Goal: Task Accomplishment & Management: Manage account settings

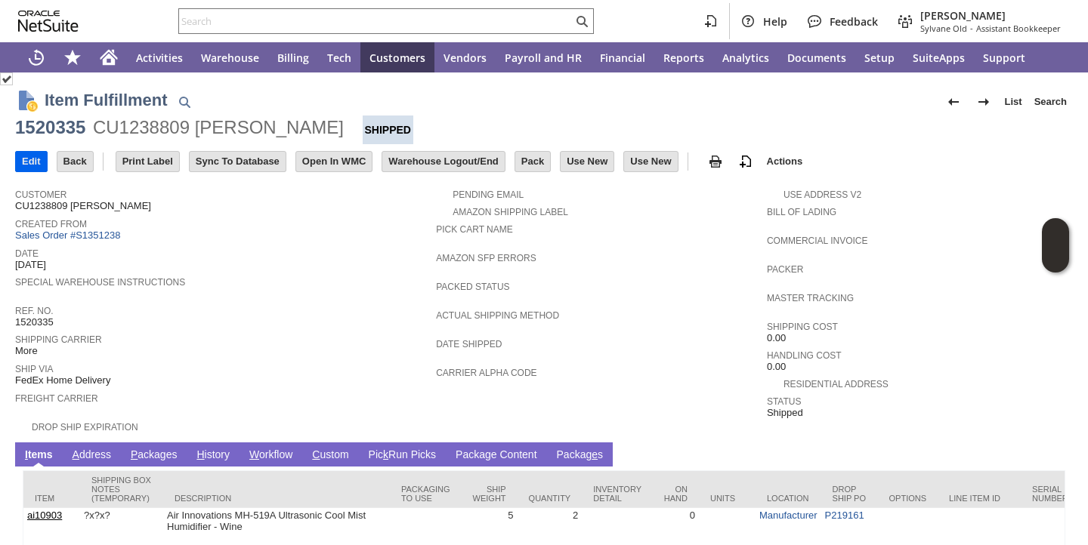
click at [26, 159] on input "Edit" at bounding box center [31, 162] width 31 height 20
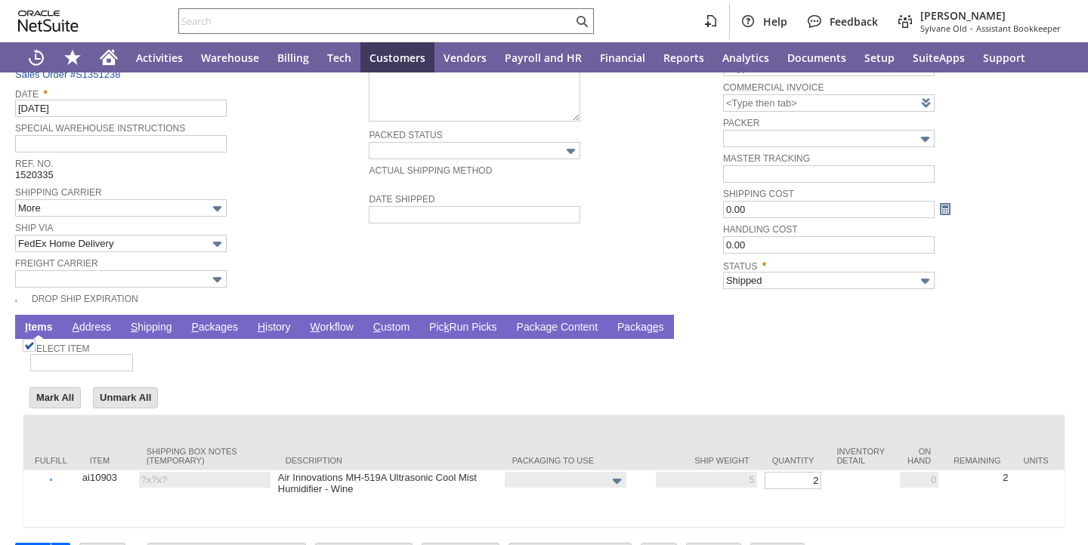
scroll to position [212, 0]
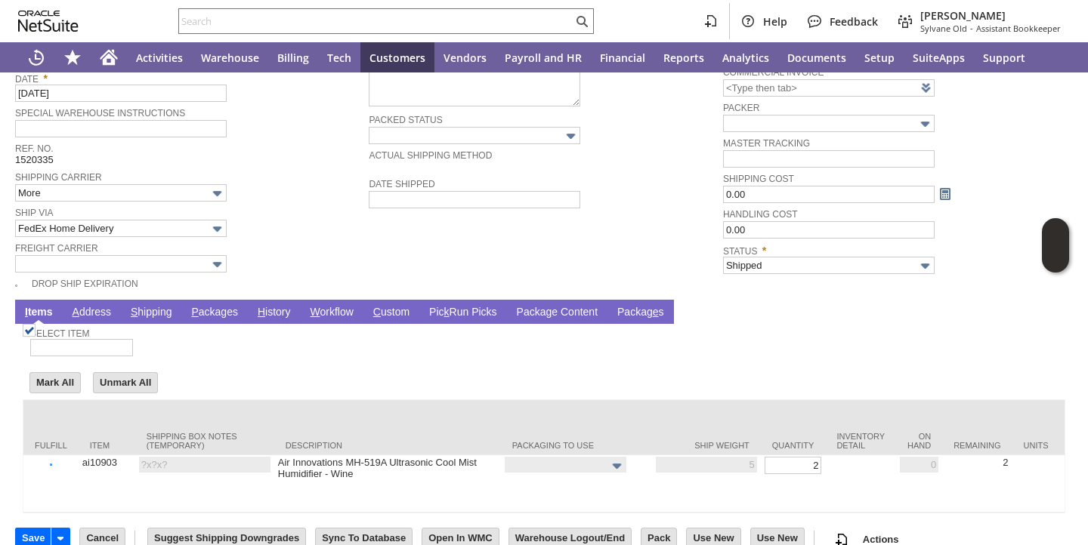
click at [205, 312] on link "P ackages" at bounding box center [214, 313] width 54 height 14
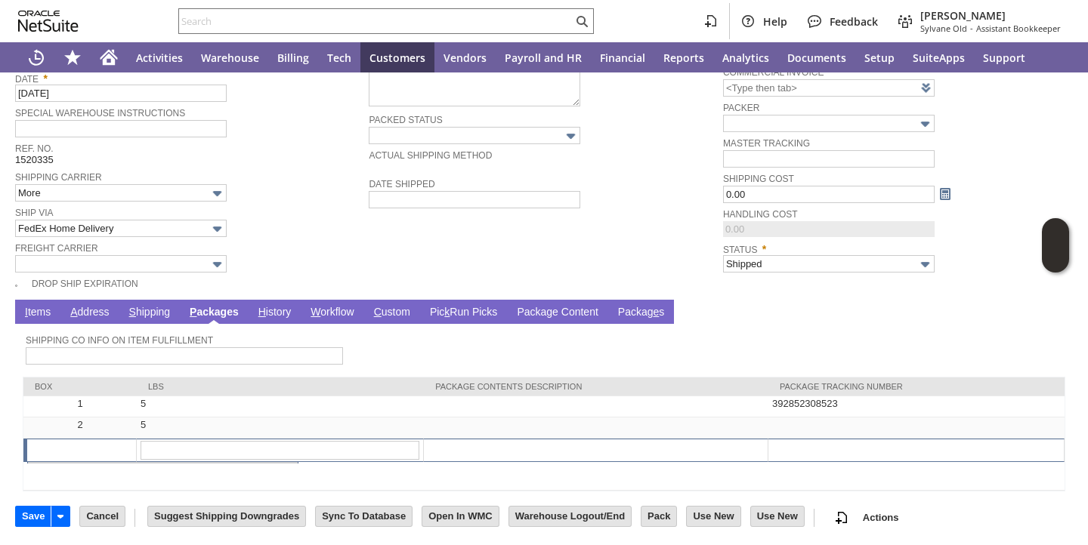
click at [227, 317] on link "P ackages" at bounding box center [214, 313] width 57 height 14
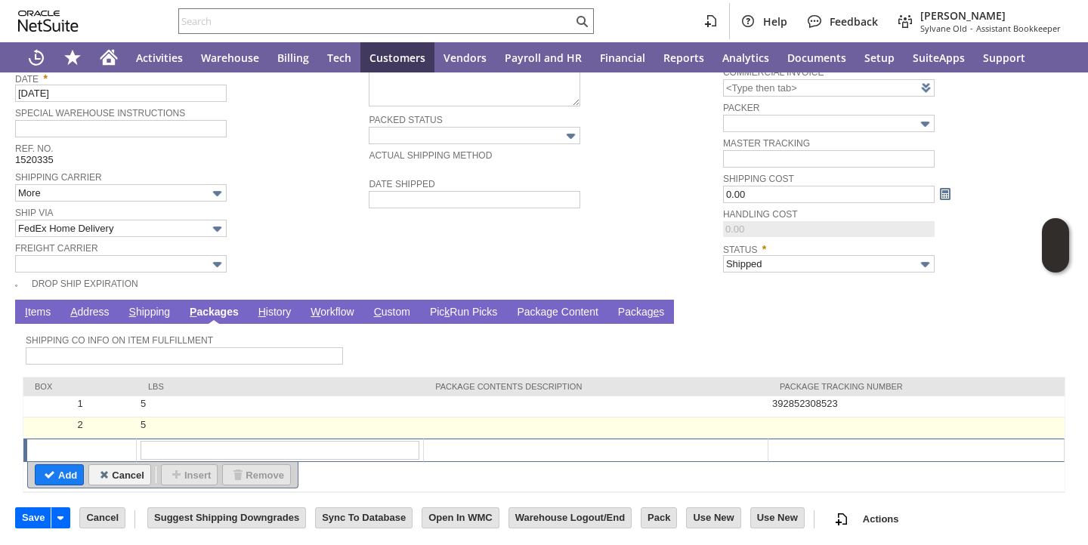
click at [858, 430] on td at bounding box center [916, 428] width 296 height 21
type input "OK"
paste input "392864104846"
type input "392864104846"
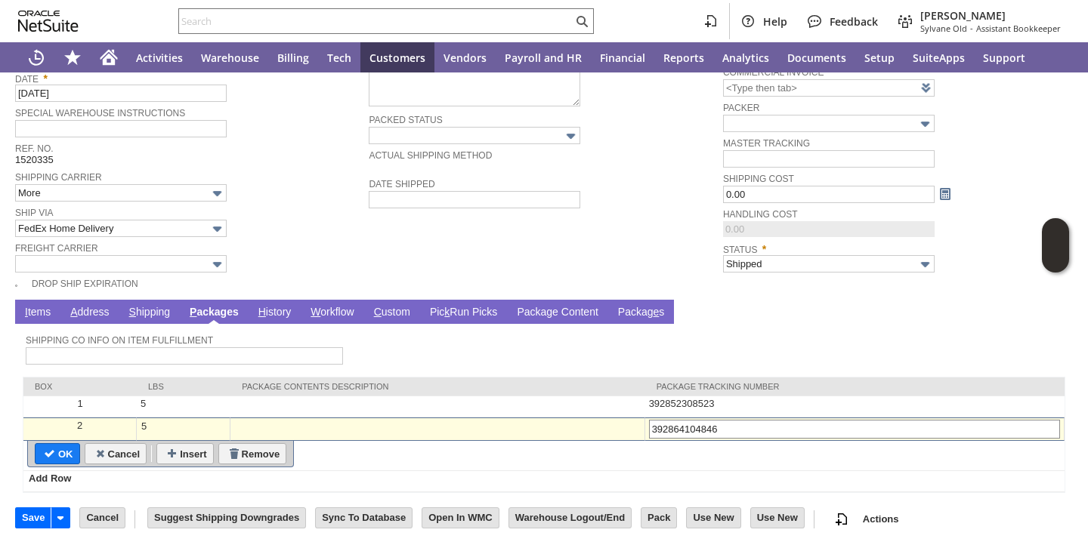
type input "Add"
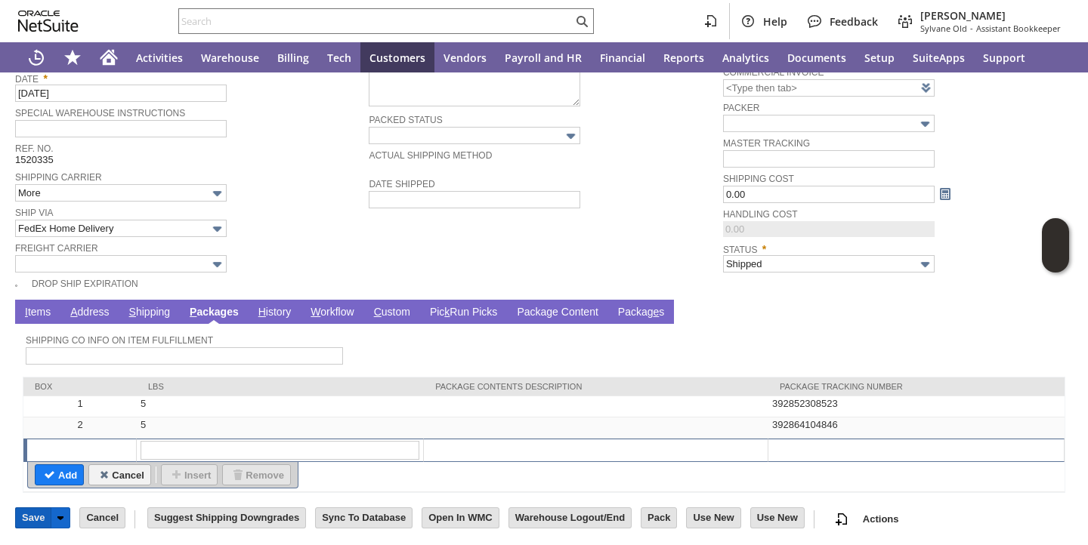
click at [21, 525] on input "Save" at bounding box center [33, 518] width 35 height 20
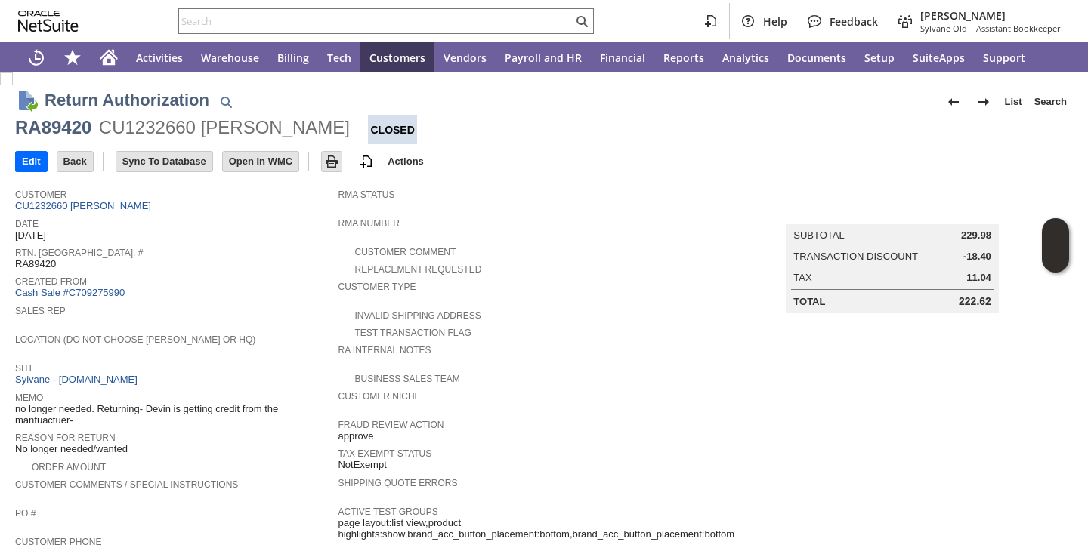
click at [44, 266] on span "RA89420" at bounding box center [35, 264] width 41 height 12
copy span "RA89420"
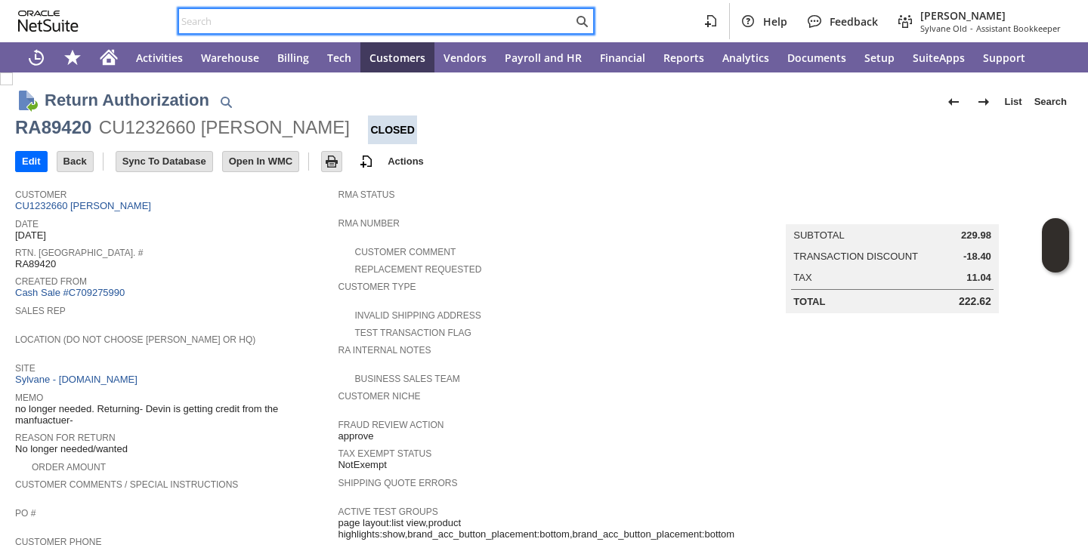
click at [336, 14] on input "text" at bounding box center [376, 21] width 394 height 18
paste input "P218757"
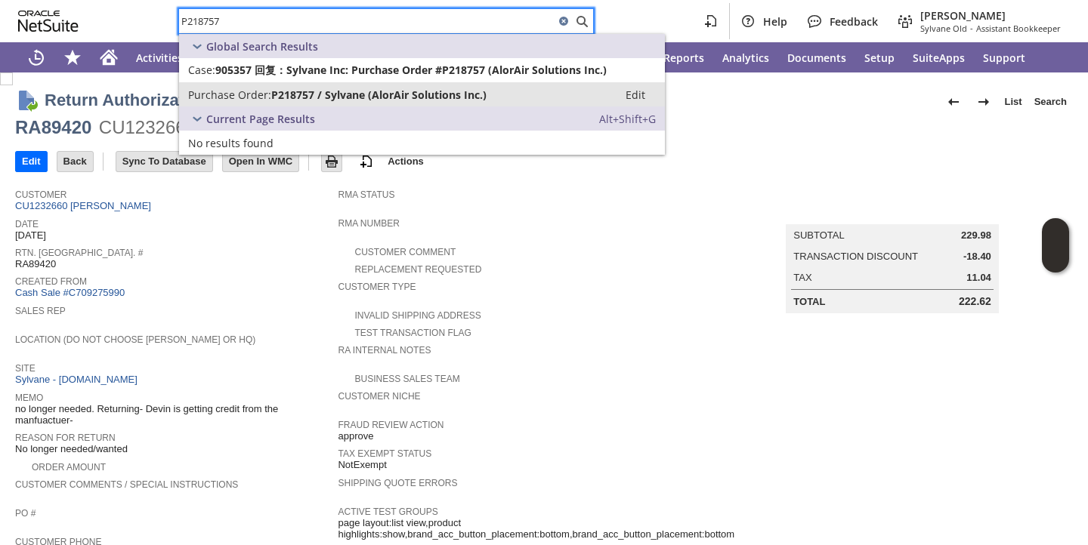
type input "P218757"
click at [300, 89] on span "P218757 / Sylvane (AlorAir Solutions Inc.)" at bounding box center [378, 95] width 215 height 14
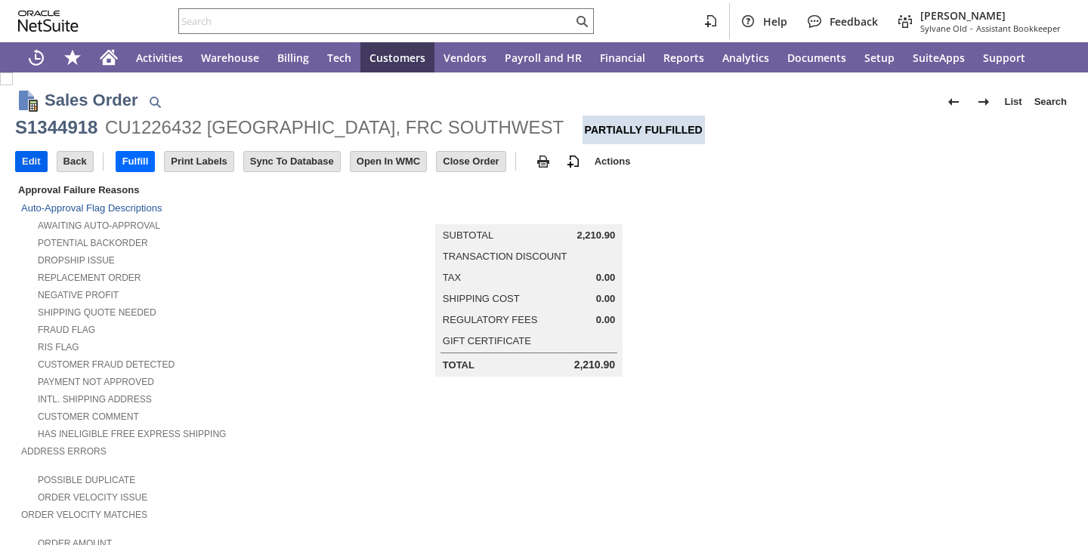
click at [38, 162] on input "Edit" at bounding box center [31, 162] width 31 height 20
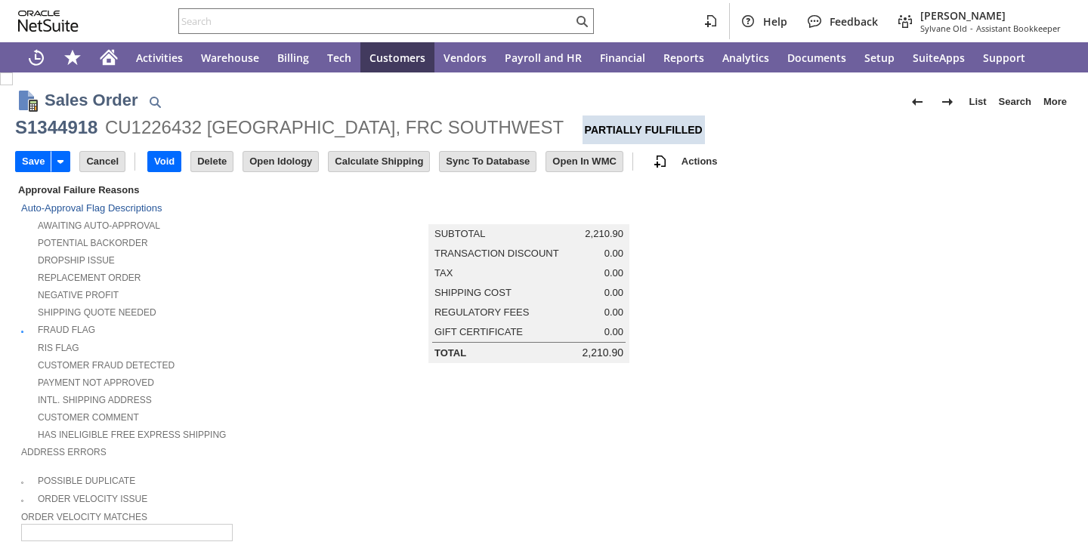
scroll to position [458, 0]
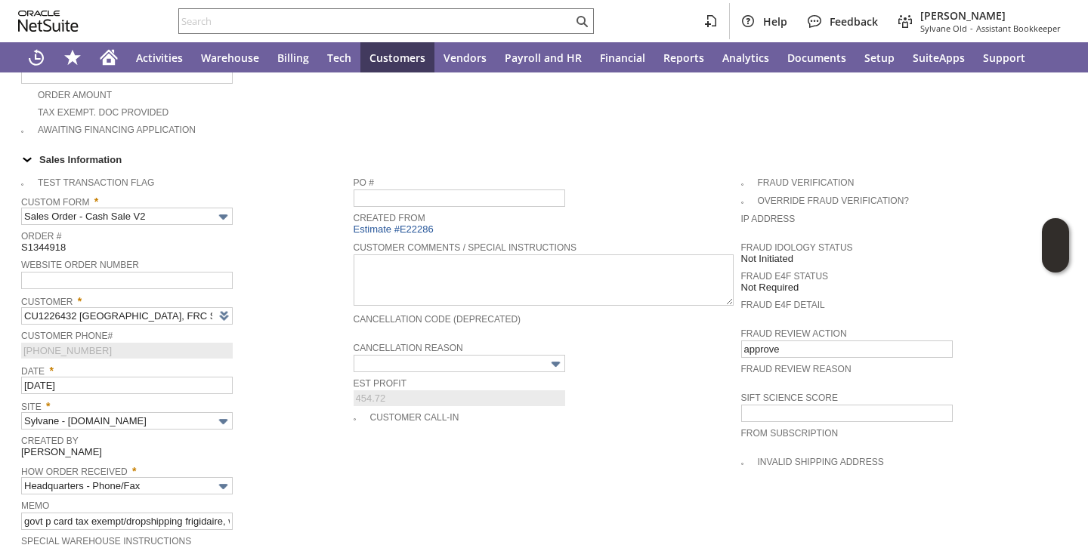
type input "Intelligent Recommendations ⁰"
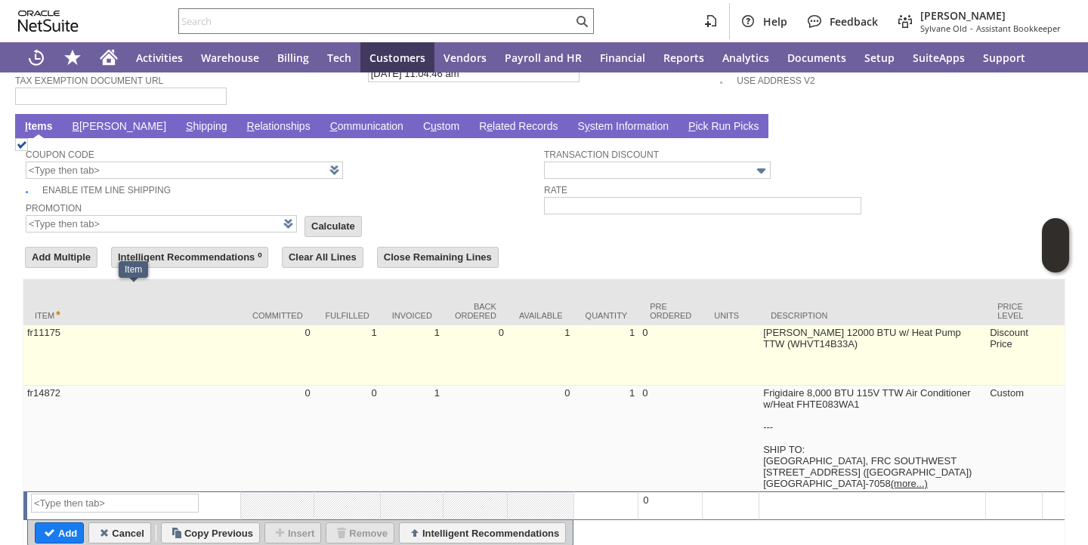
scroll to position [1113, 0]
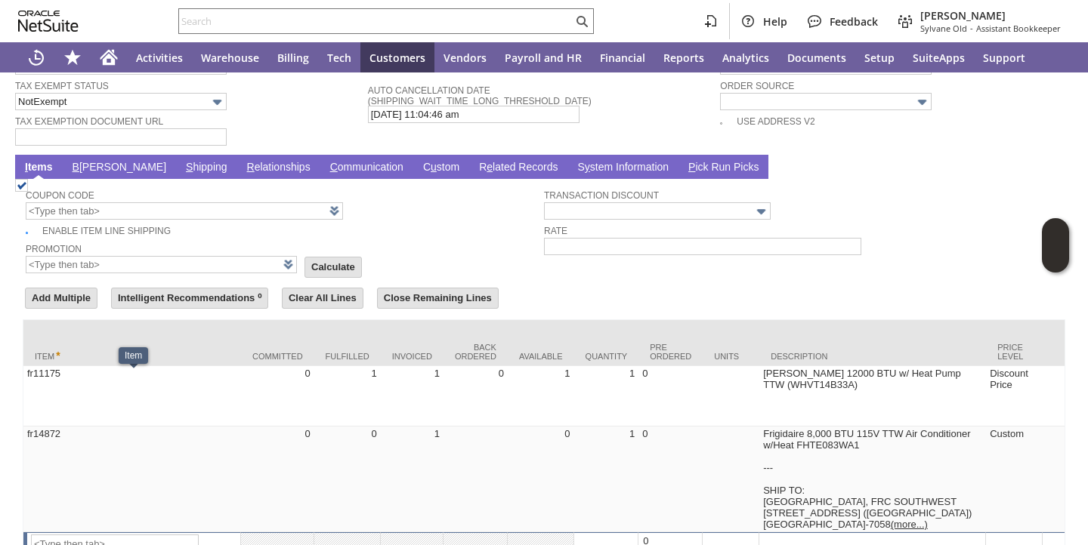
click at [182, 167] on link "S hipping" at bounding box center [206, 168] width 49 height 14
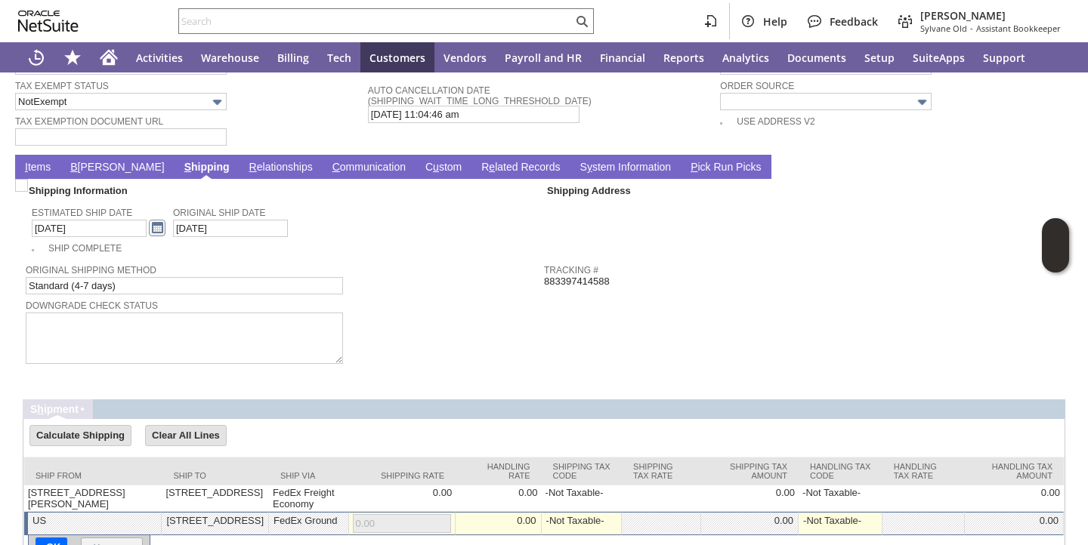
click at [149, 230] on link at bounding box center [157, 228] width 17 height 17
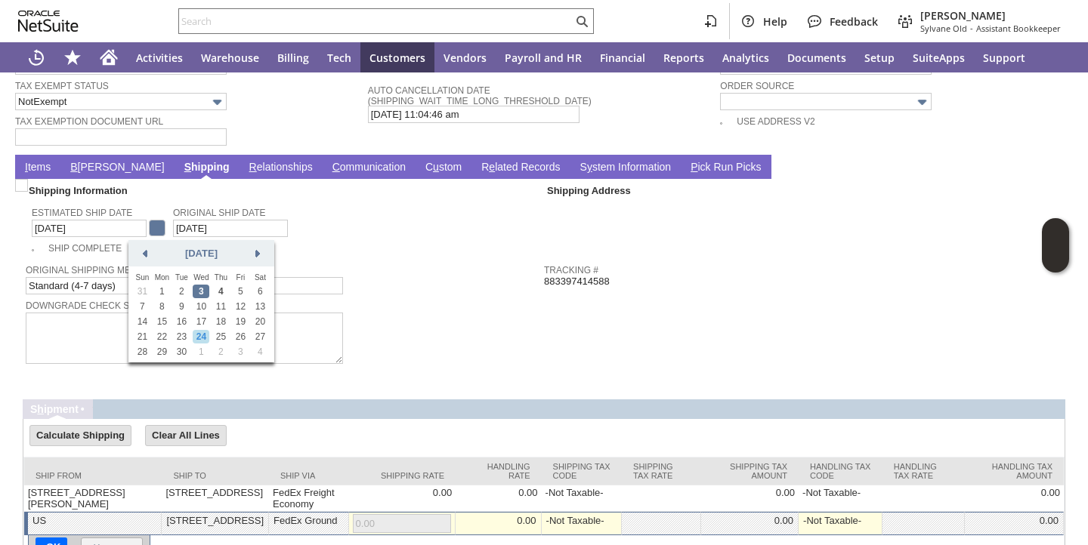
click at [202, 336] on link "24" at bounding box center [201, 337] width 17 height 14
type input "[DATE]"
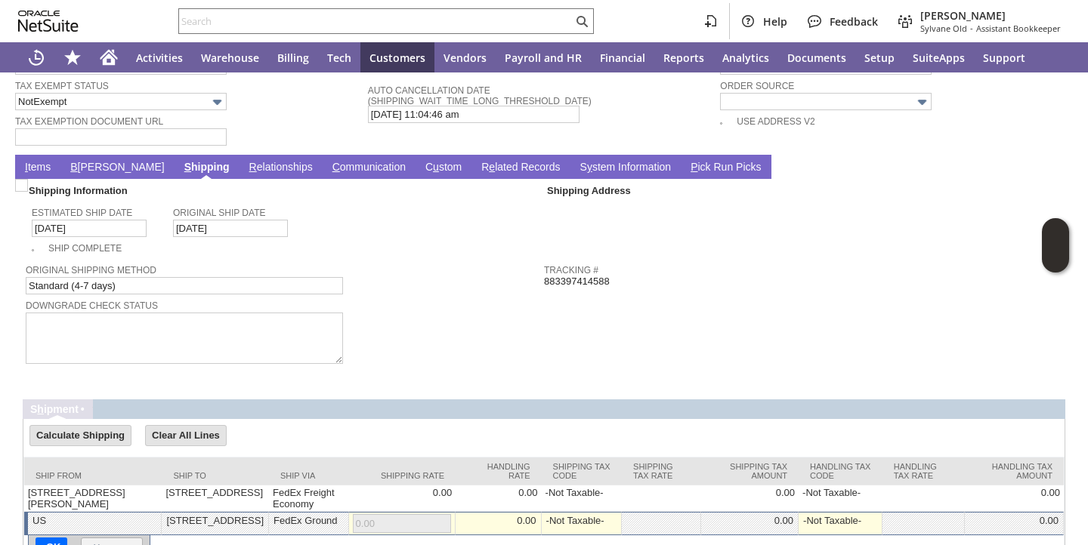
click at [42, 170] on link "I tems" at bounding box center [37, 168] width 33 height 14
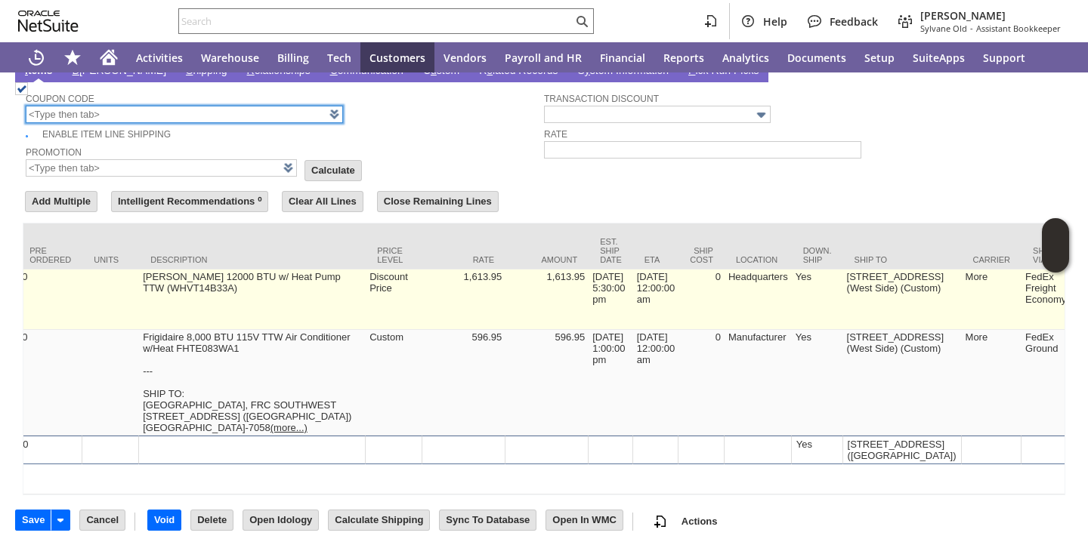
scroll to position [0, 0]
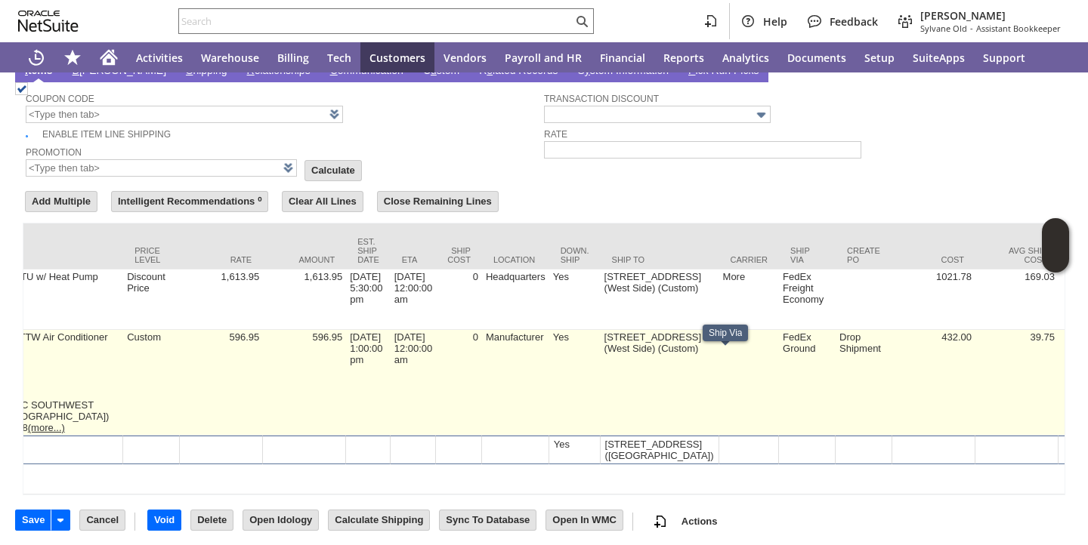
click at [348, 377] on td "[DATE] 1:00:00 pm" at bounding box center [368, 383] width 45 height 106
type input "OK"
type input "Make Copy"
type input "[DATE] 1:00:00 pm"
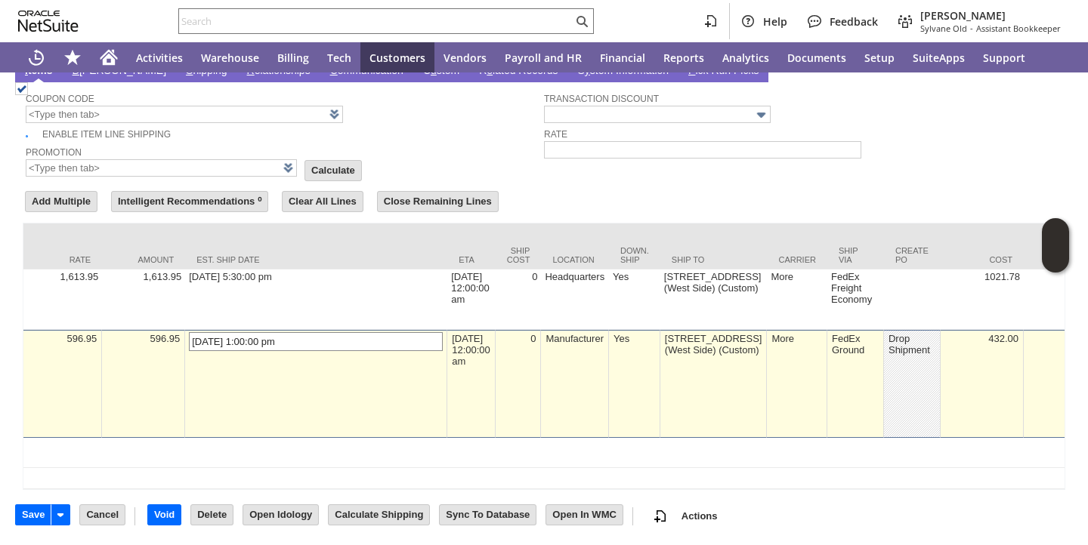
click at [189, 351] on input "[DATE] 1:00:00 pm" at bounding box center [316, 341] width 254 height 19
type input "[DATE] 1:00:00 pm"
type input "Add"
type input "Copy Previous"
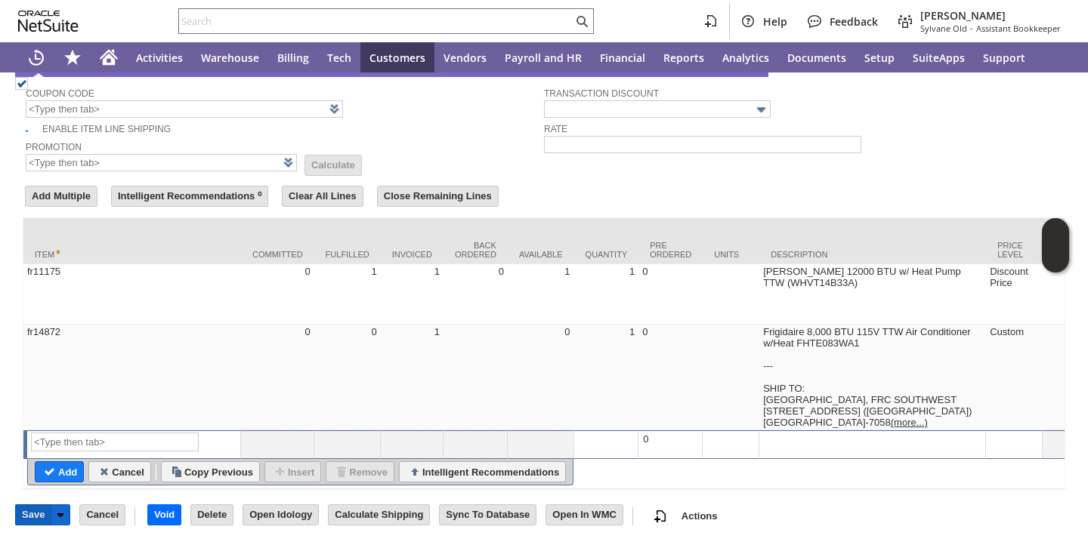
click at [32, 516] on input "Save" at bounding box center [33, 515] width 35 height 20
